Goal: Information Seeking & Learning: Understand process/instructions

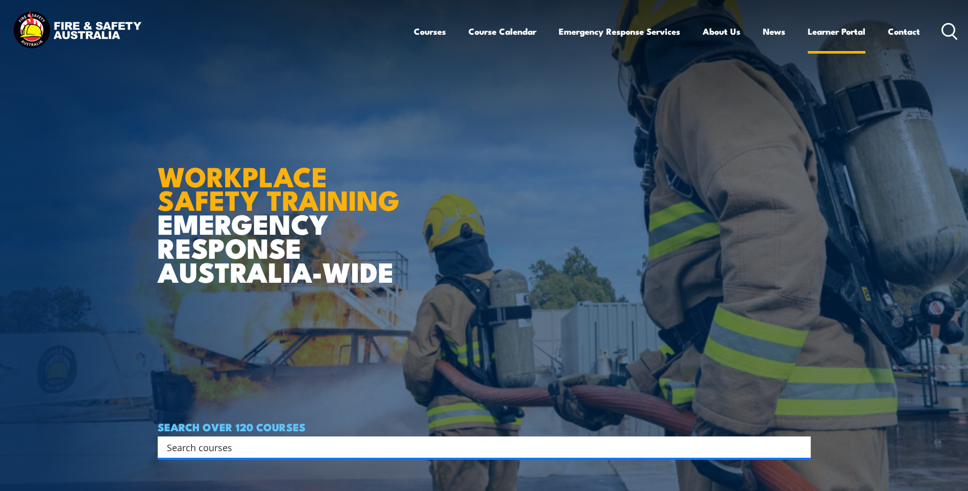
drag, startPoint x: 0, startPoint y: 0, endPoint x: 830, endPoint y: 29, distance: 830.8
click at [830, 29] on link "Learner Portal" at bounding box center [836, 31] width 58 height 27
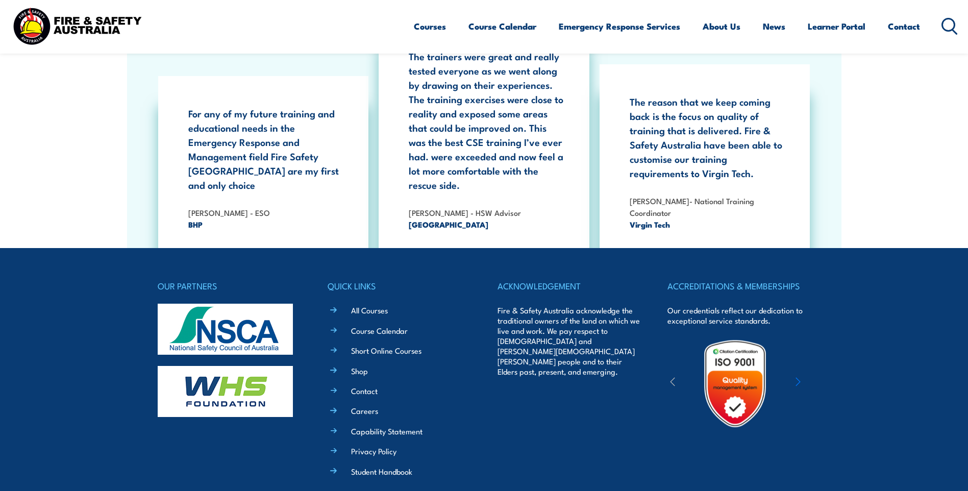
scroll to position [1866, 0]
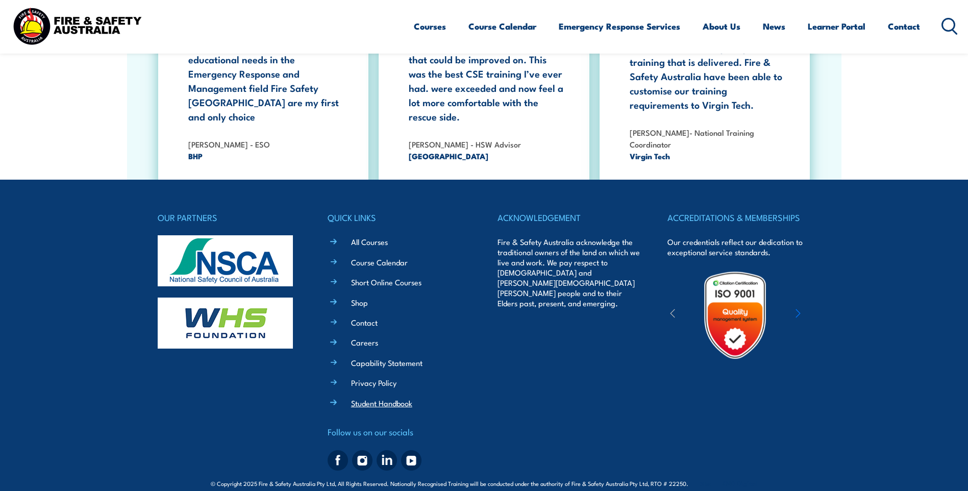
click at [403, 397] on link "Student Handbook" at bounding box center [381, 402] width 61 height 11
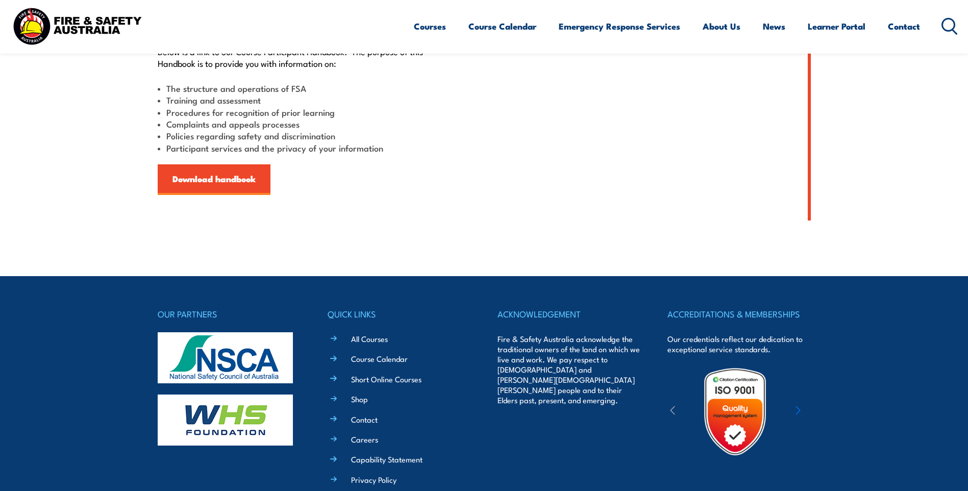
scroll to position [424, 0]
